Goal: Task Accomplishment & Management: Use online tool/utility

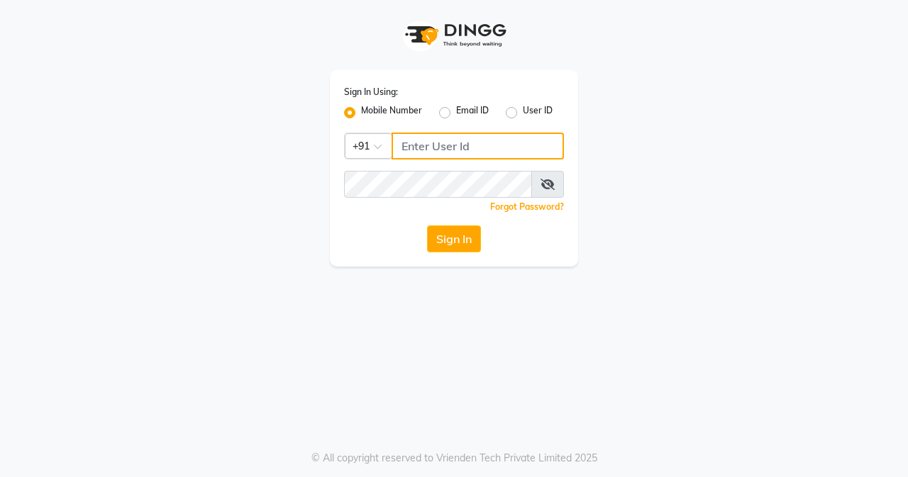
click at [425, 149] on input "Username" at bounding box center [477, 146] width 172 height 27
type input "7045700805"
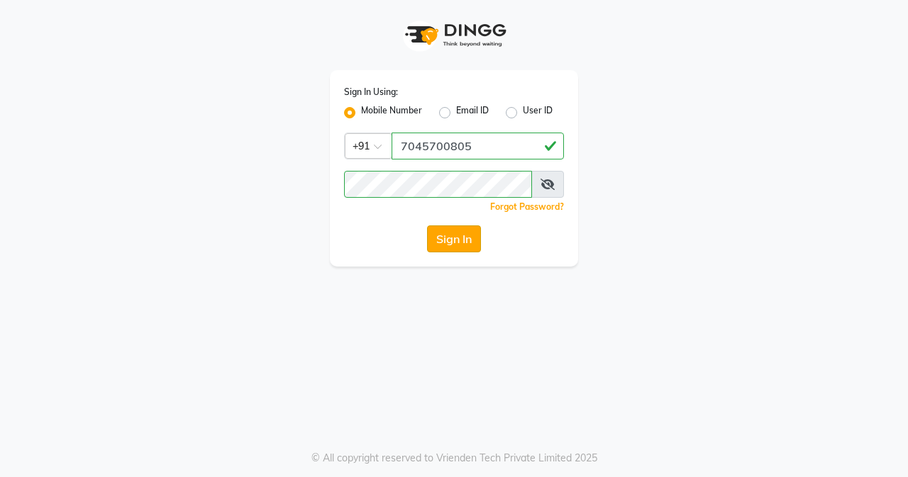
click at [448, 242] on button "Sign In" at bounding box center [454, 239] width 54 height 27
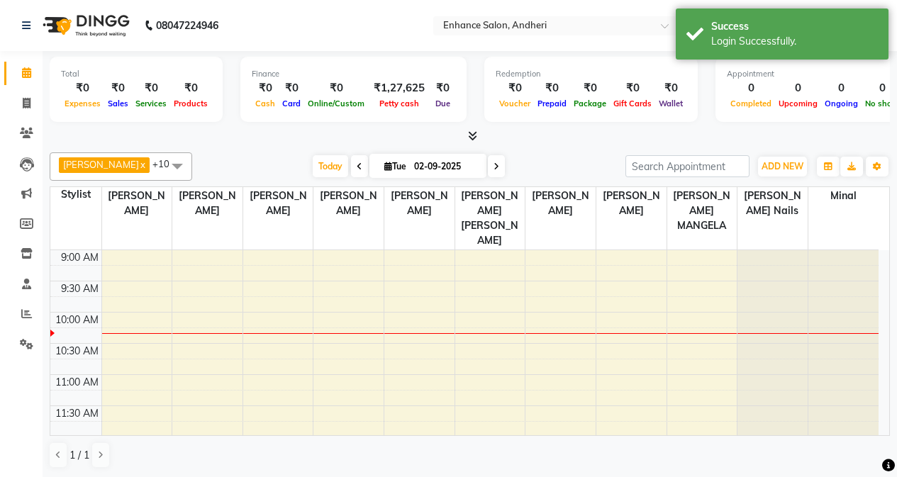
click at [369, 265] on td at bounding box center [489, 273] width 777 height 16
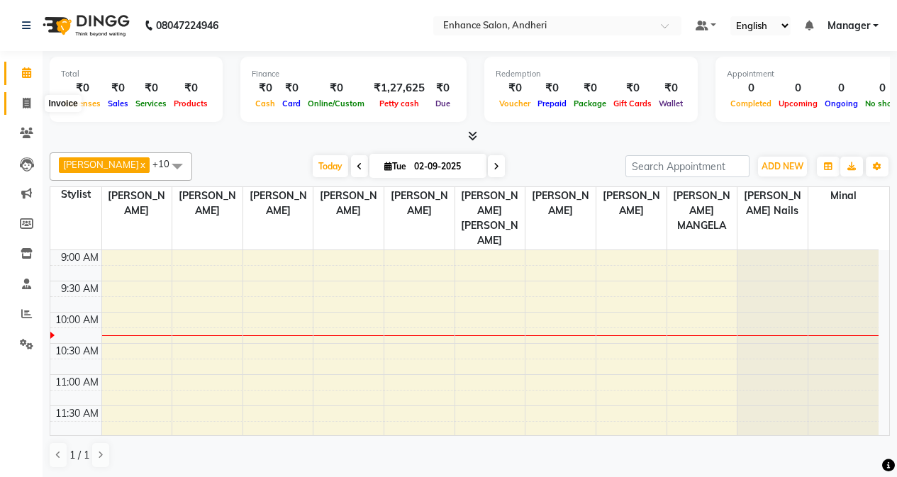
drag, startPoint x: 28, startPoint y: 104, endPoint x: 57, endPoint y: 95, distance: 30.5
click at [29, 104] on icon at bounding box center [27, 103] width 8 height 11
select select "service"
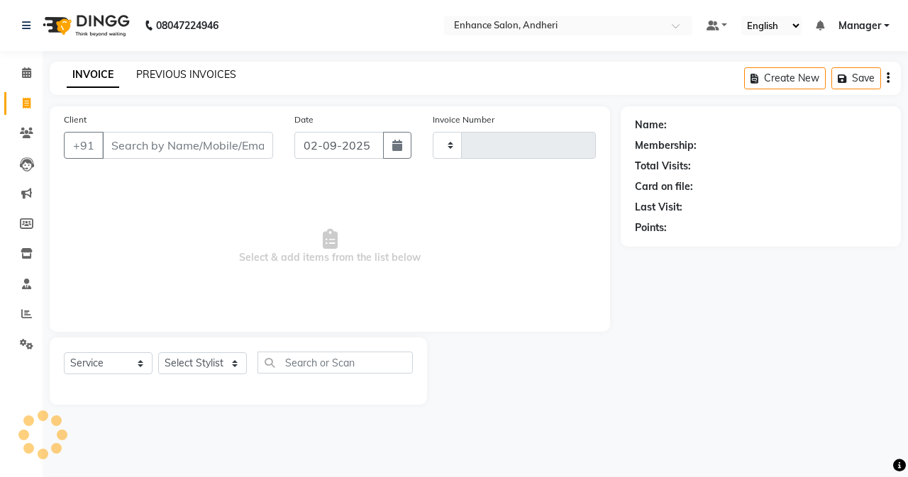
click at [218, 73] on link "PREVIOUS INVOICES" at bounding box center [186, 74] width 100 height 13
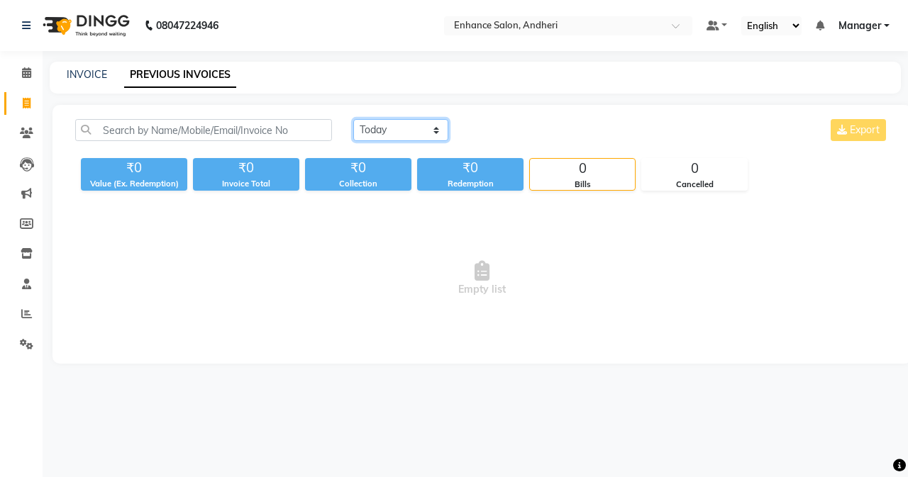
click at [379, 138] on select "[DATE] [DATE] Custom Range" at bounding box center [400, 130] width 95 height 22
click at [353, 119] on select "[DATE] [DATE] Custom Range" at bounding box center [400, 130] width 95 height 22
click at [389, 129] on select "[DATE] [DATE] Custom Range" at bounding box center [400, 130] width 95 height 22
select select "range"
click at [353, 119] on select "[DATE] [DATE] Custom Range" at bounding box center [400, 130] width 95 height 22
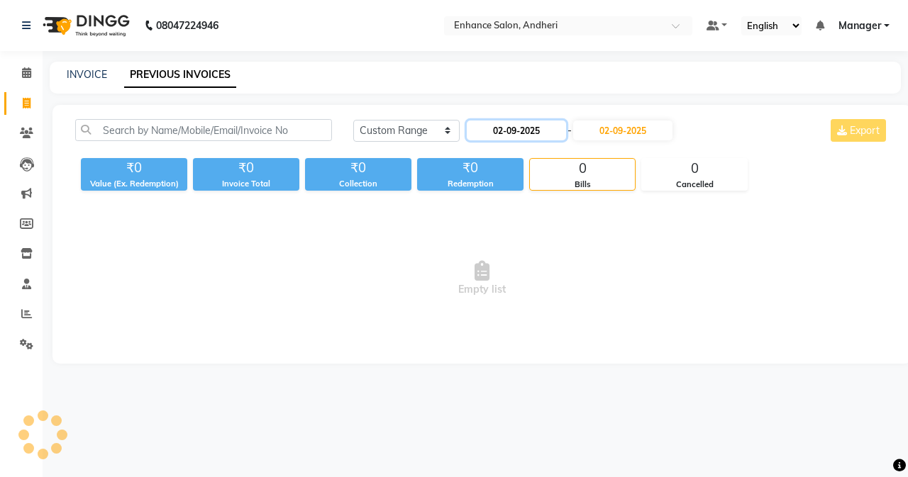
click at [516, 135] on input "02-09-2025" at bounding box center [516, 131] width 99 height 20
select select "9"
select select "2025"
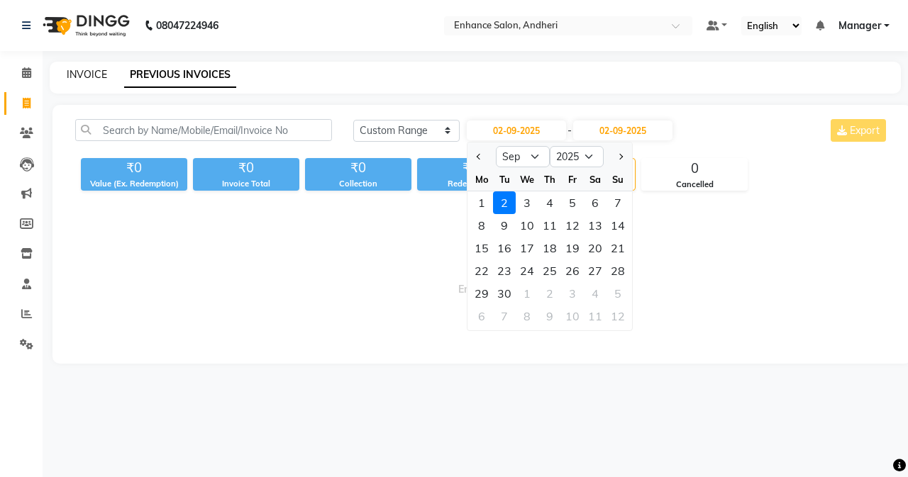
click at [99, 73] on link "INVOICE" at bounding box center [87, 74] width 40 height 13
select select "7236"
select select "service"
